Goal: Find specific page/section: Find specific page/section

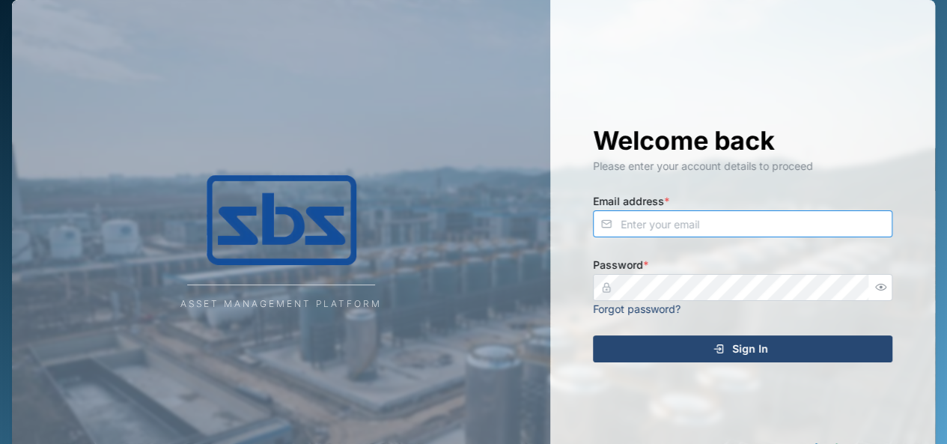
type input "[EMAIL_ADDRESS][DOMAIN_NAME]"
click at [688, 345] on div "Sign In" at bounding box center [741, 348] width 276 height 25
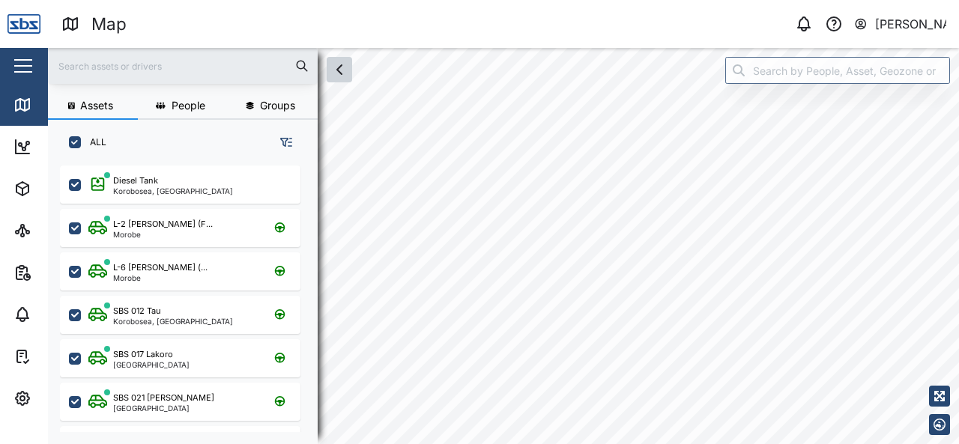
click at [341, 72] on icon "button" at bounding box center [339, 70] width 18 height 18
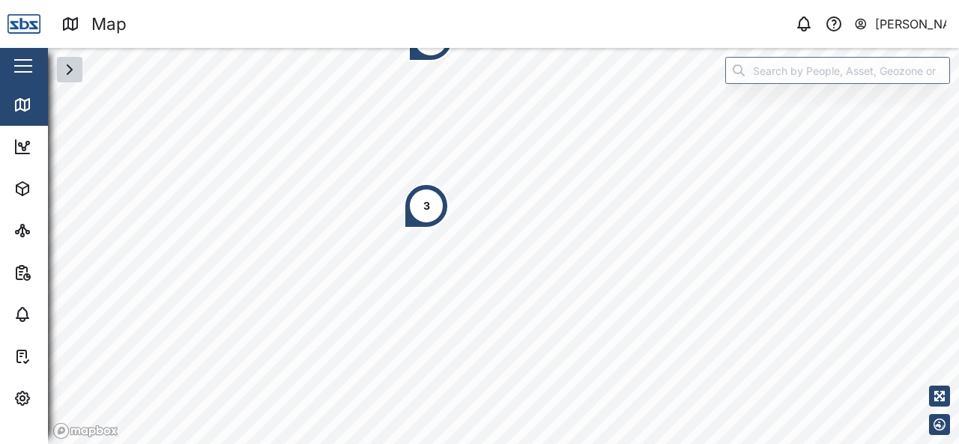
click at [421, 196] on div "3" at bounding box center [426, 205] width 45 height 45
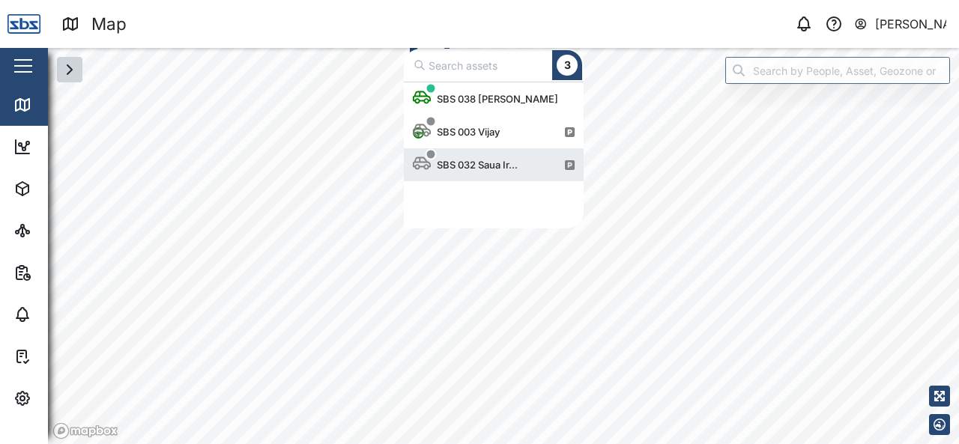
scroll to position [134, 168]
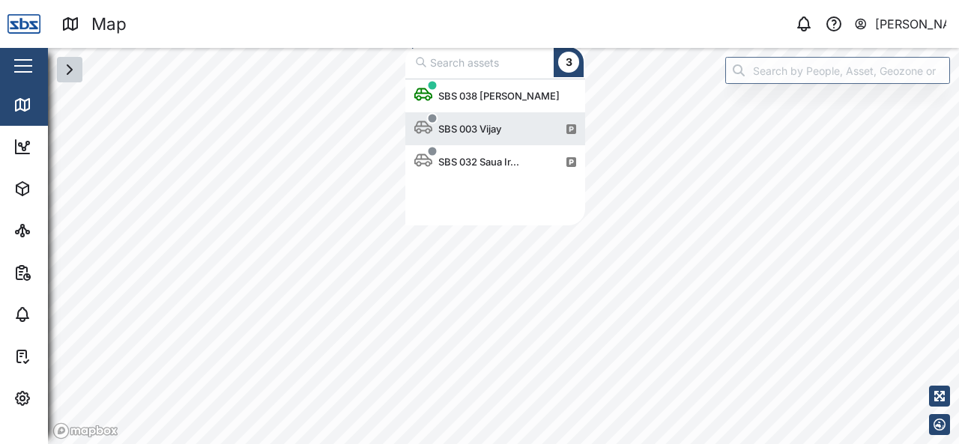
click at [480, 129] on div "SBS 003 Vijay" at bounding box center [469, 128] width 75 height 15
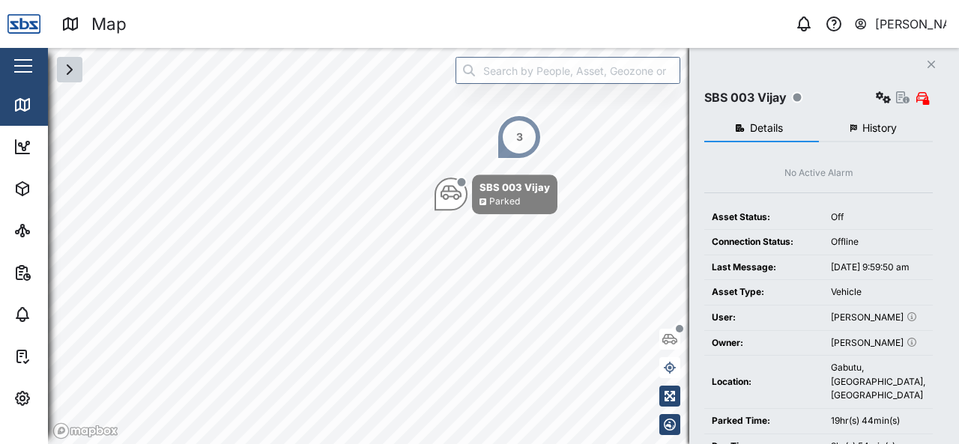
click at [523, 48] on div "SBS 003 [PERSON_NAME] 3" at bounding box center [503, 48] width 911 height 0
